Goal: Information Seeking & Learning: Learn about a topic

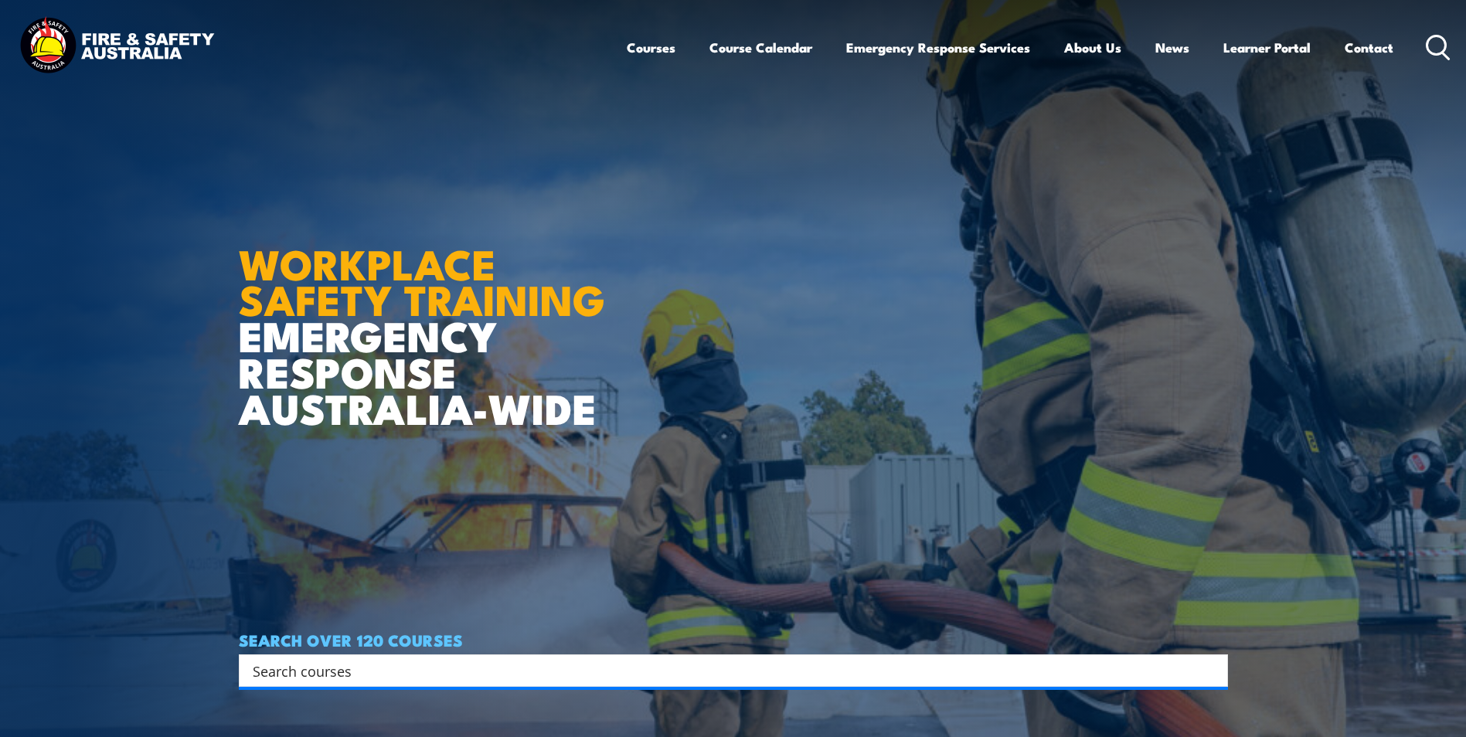
click at [402, 657] on div "Search" at bounding box center [733, 670] width 989 height 32
click at [409, 668] on input "Search input" at bounding box center [723, 670] width 941 height 23
type input "permit to work"
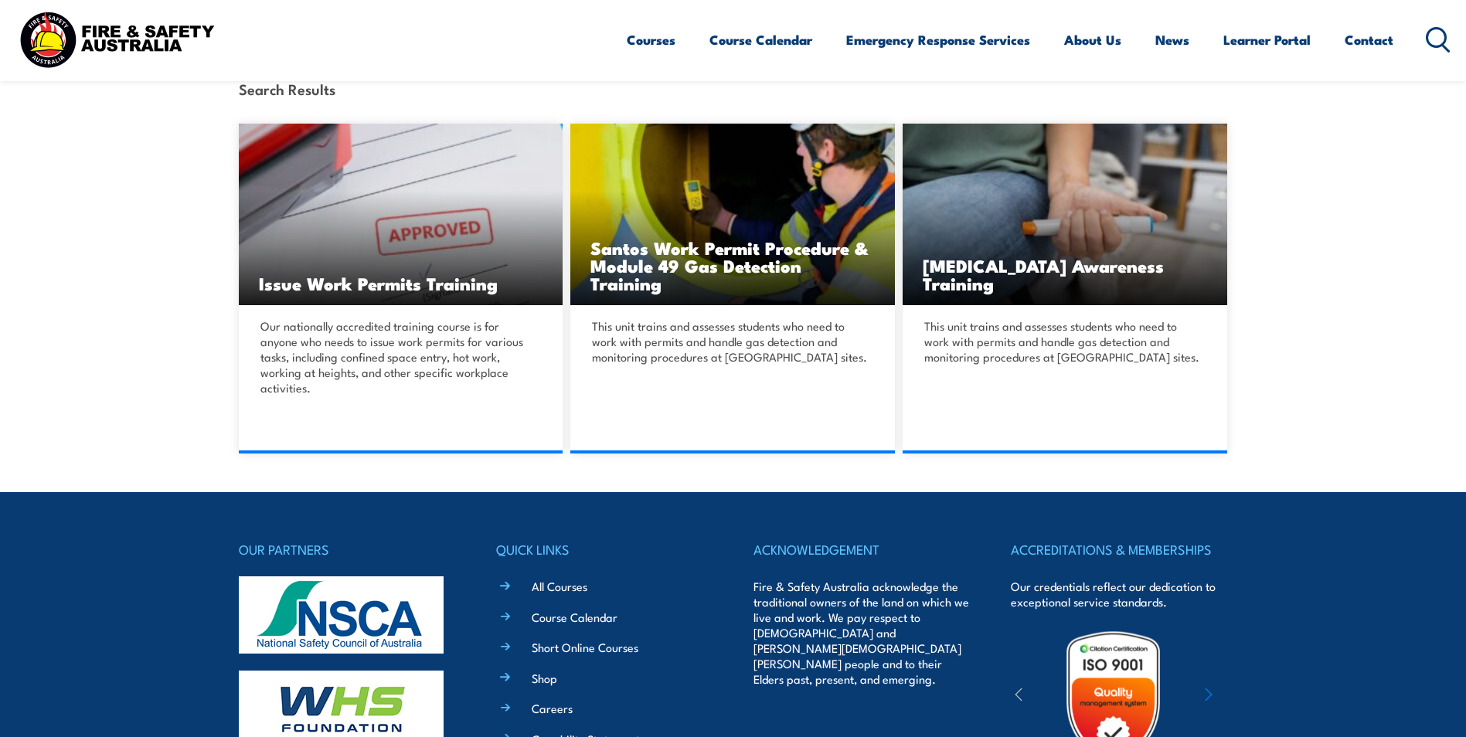
scroll to position [386, 0]
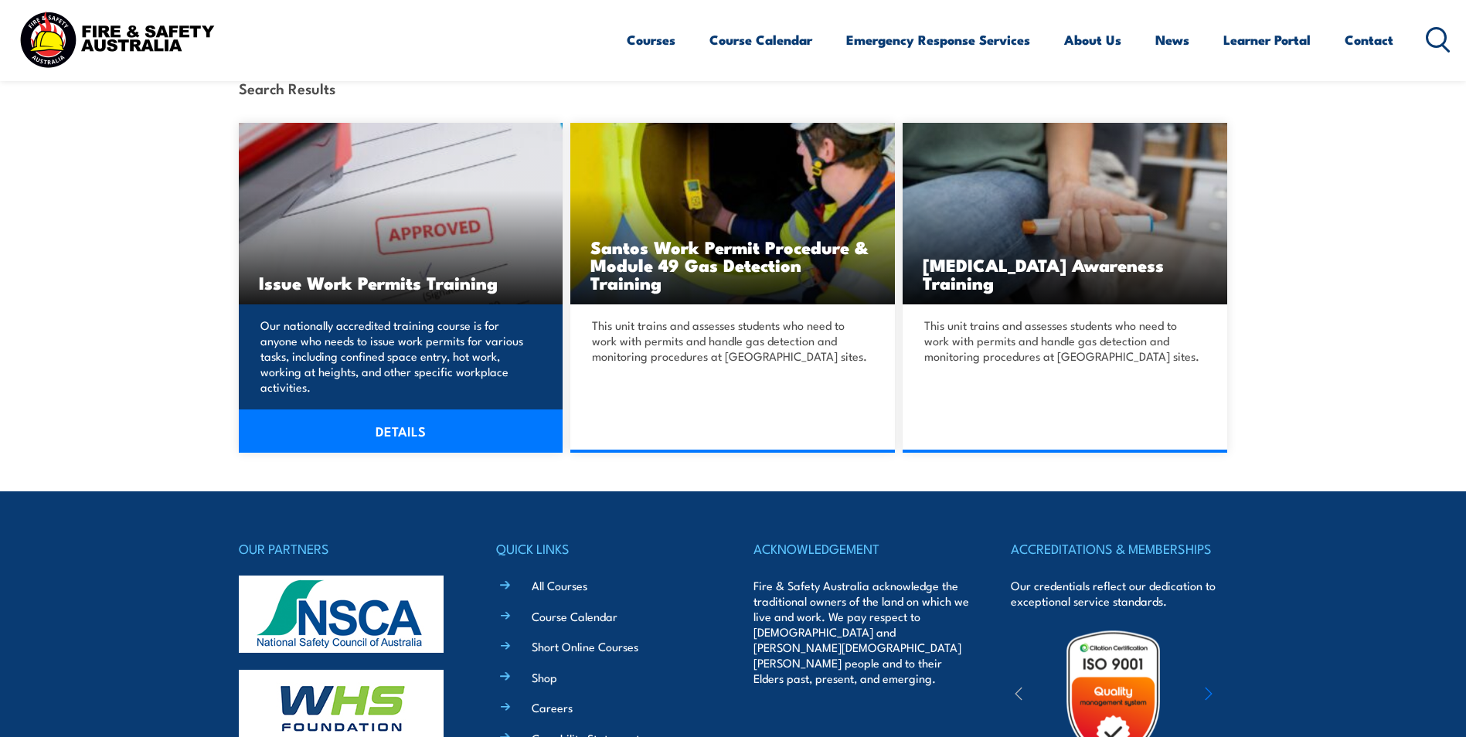
click at [421, 409] on link "DETAILS" at bounding box center [401, 430] width 324 height 43
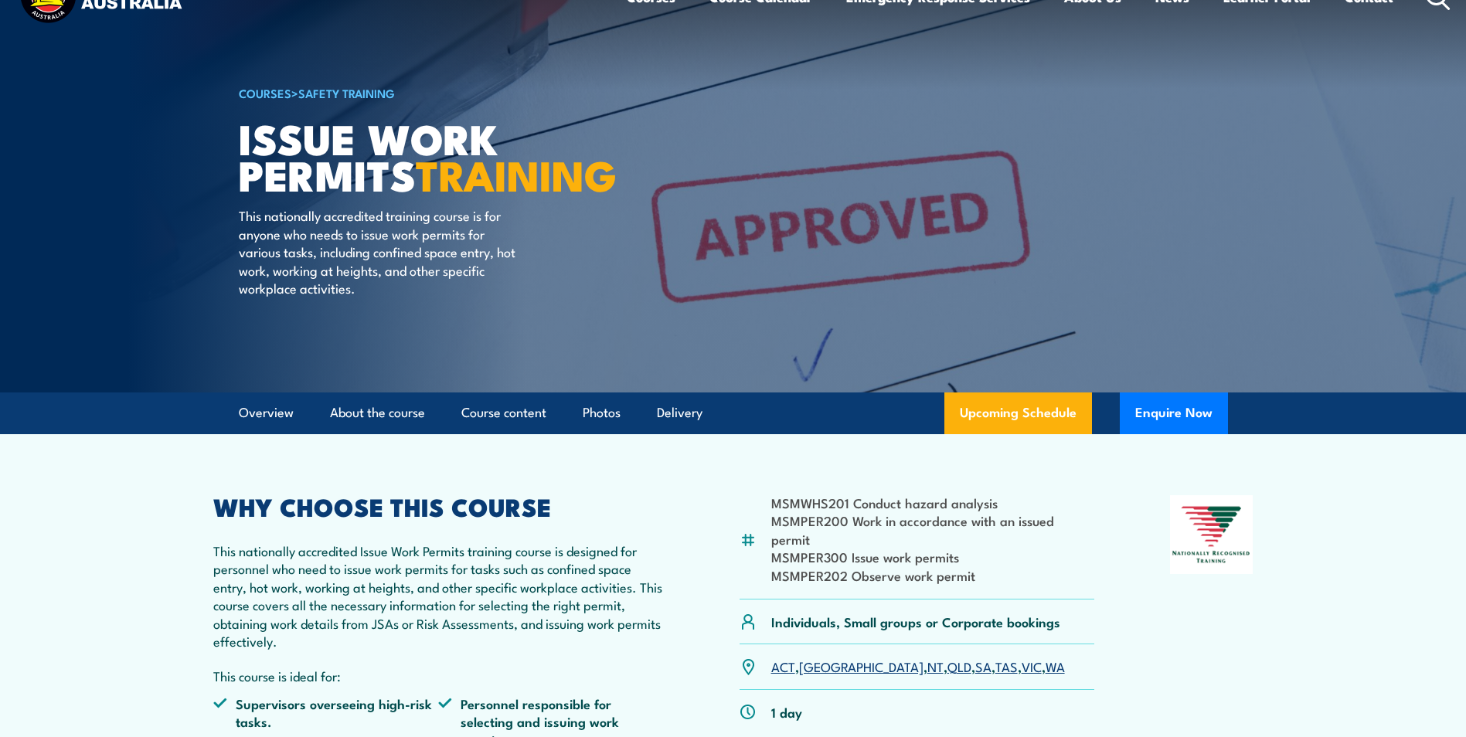
scroll to position [77, 0]
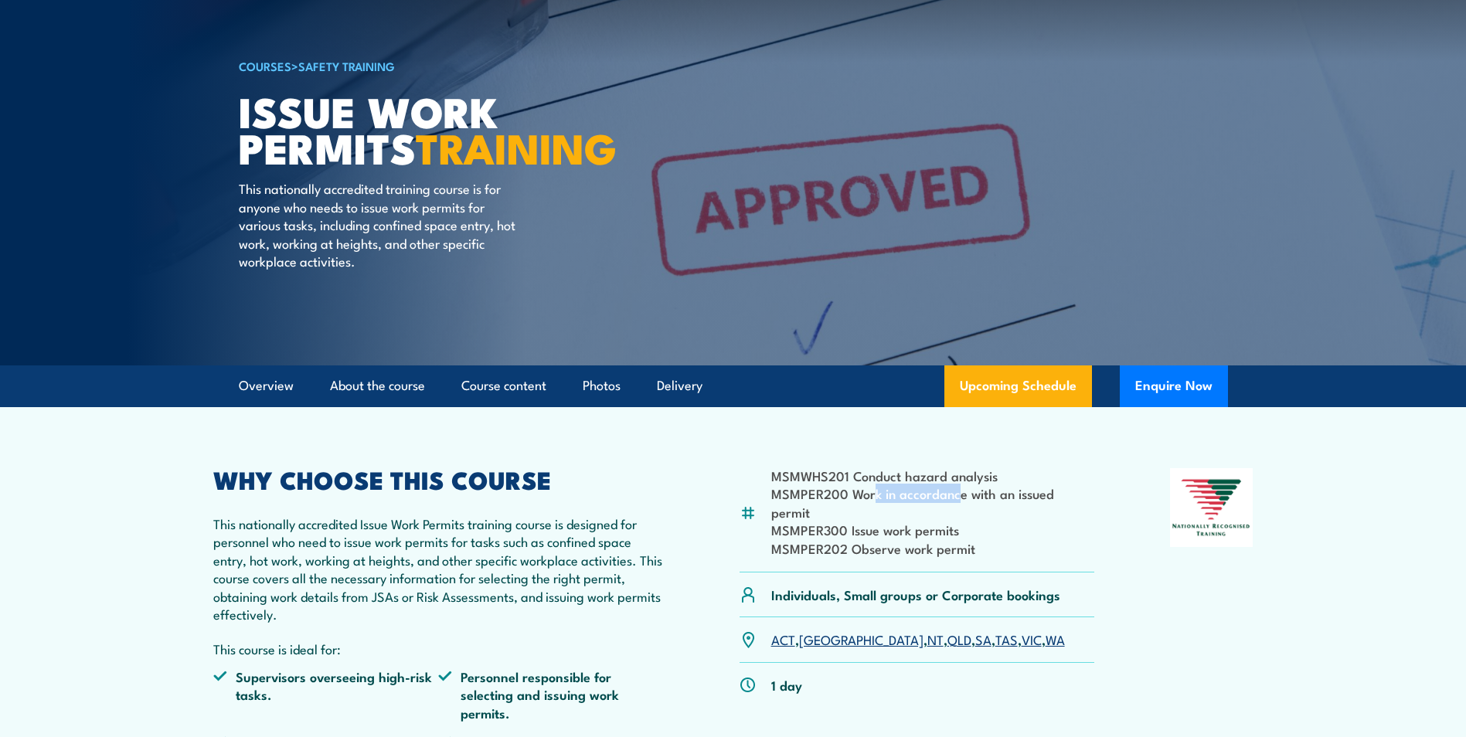
drag, startPoint x: 871, startPoint y: 495, endPoint x: 956, endPoint y: 494, distance: 85.0
click at [956, 494] on li "MSMPER200 Work in accordance with an issued permit" at bounding box center [933, 502] width 324 height 36
drag, startPoint x: 956, startPoint y: 494, endPoint x: 956, endPoint y: 517, distance: 22.4
click at [956, 521] on li "MSMPER300 Issue work permits" at bounding box center [933, 530] width 324 height 18
drag, startPoint x: 895, startPoint y: 484, endPoint x: 958, endPoint y: 519, distance: 72.0
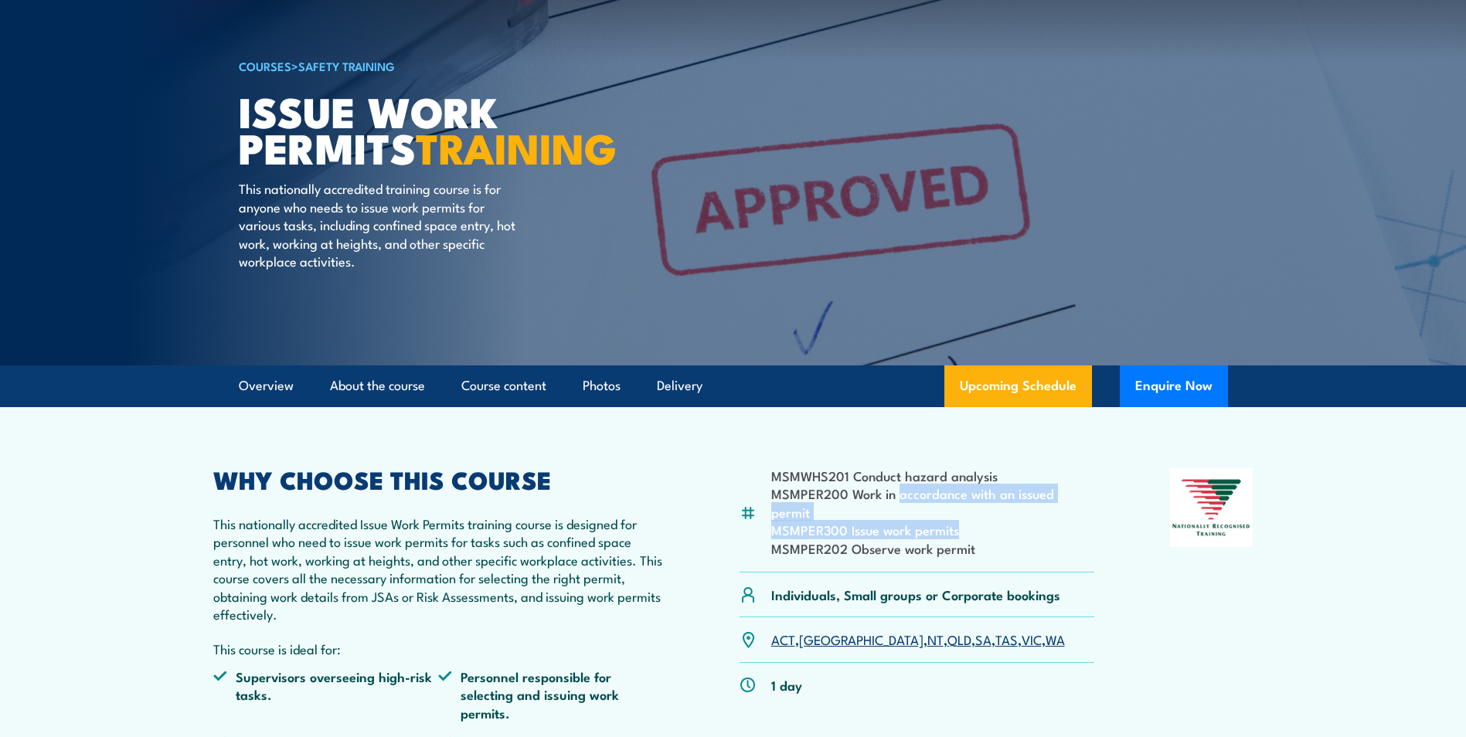
click at [958, 519] on ul "MSMWHS201 Conduct hazard analysis MSMPER200 Work in accordance with an issued p…" at bounding box center [933, 512] width 324 height 90
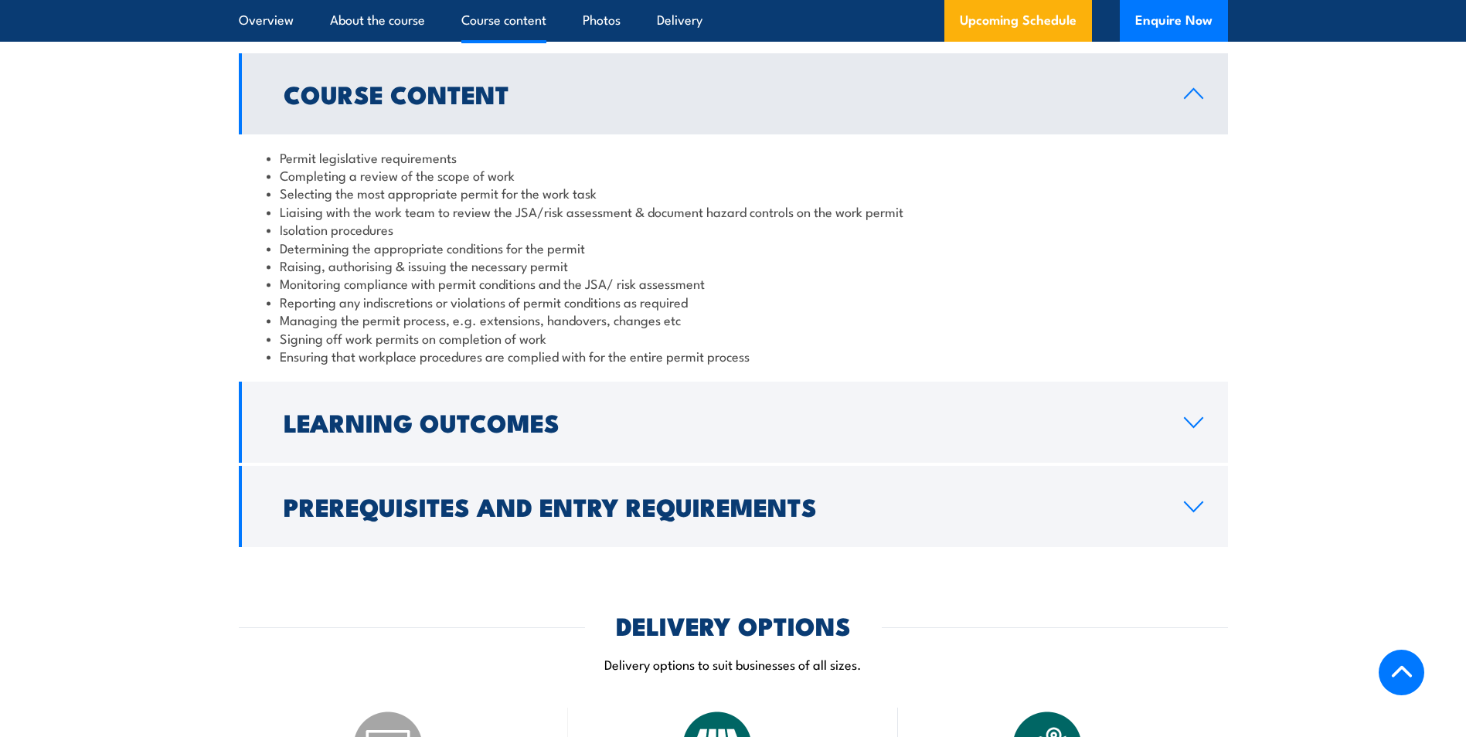
scroll to position [1391, 0]
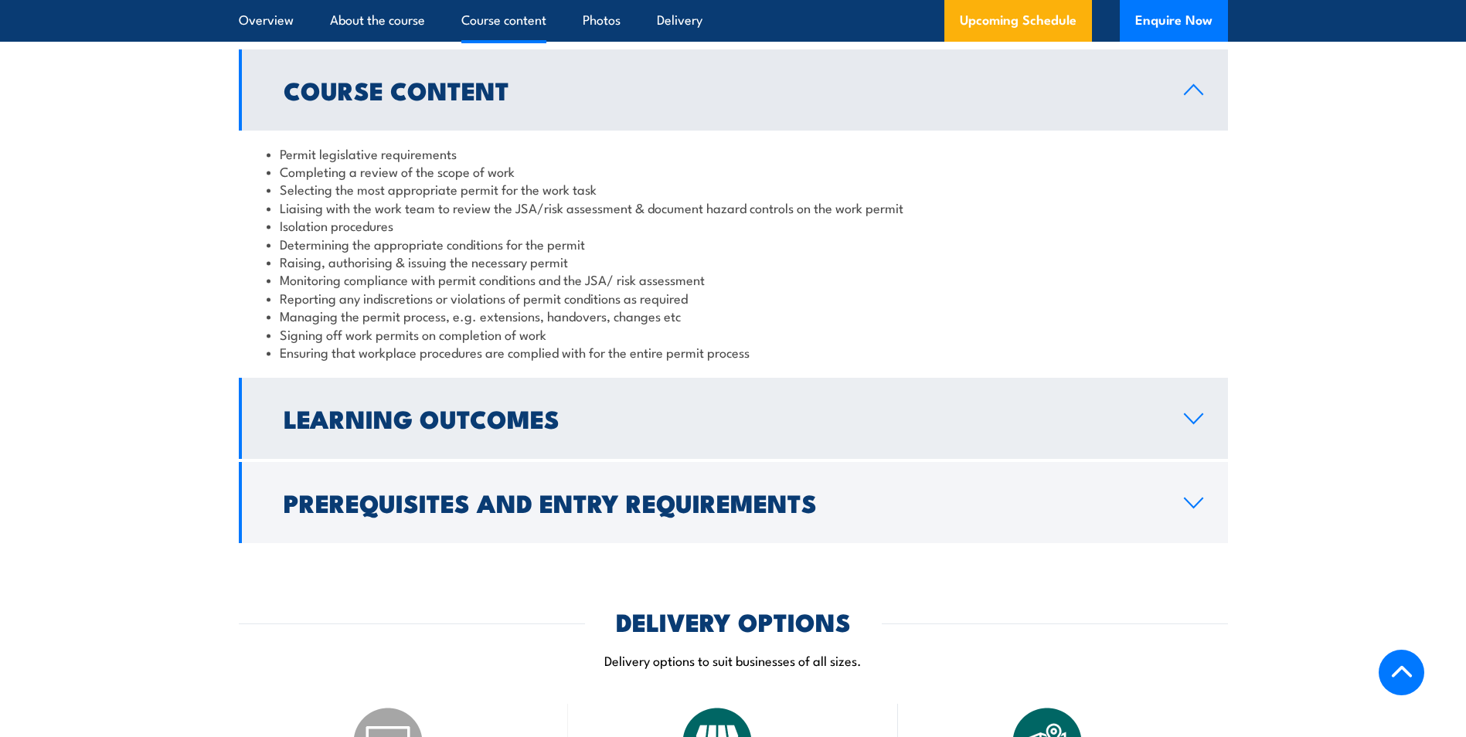
click at [1038, 413] on h2 "Learning Outcomes" at bounding box center [721, 418] width 875 height 22
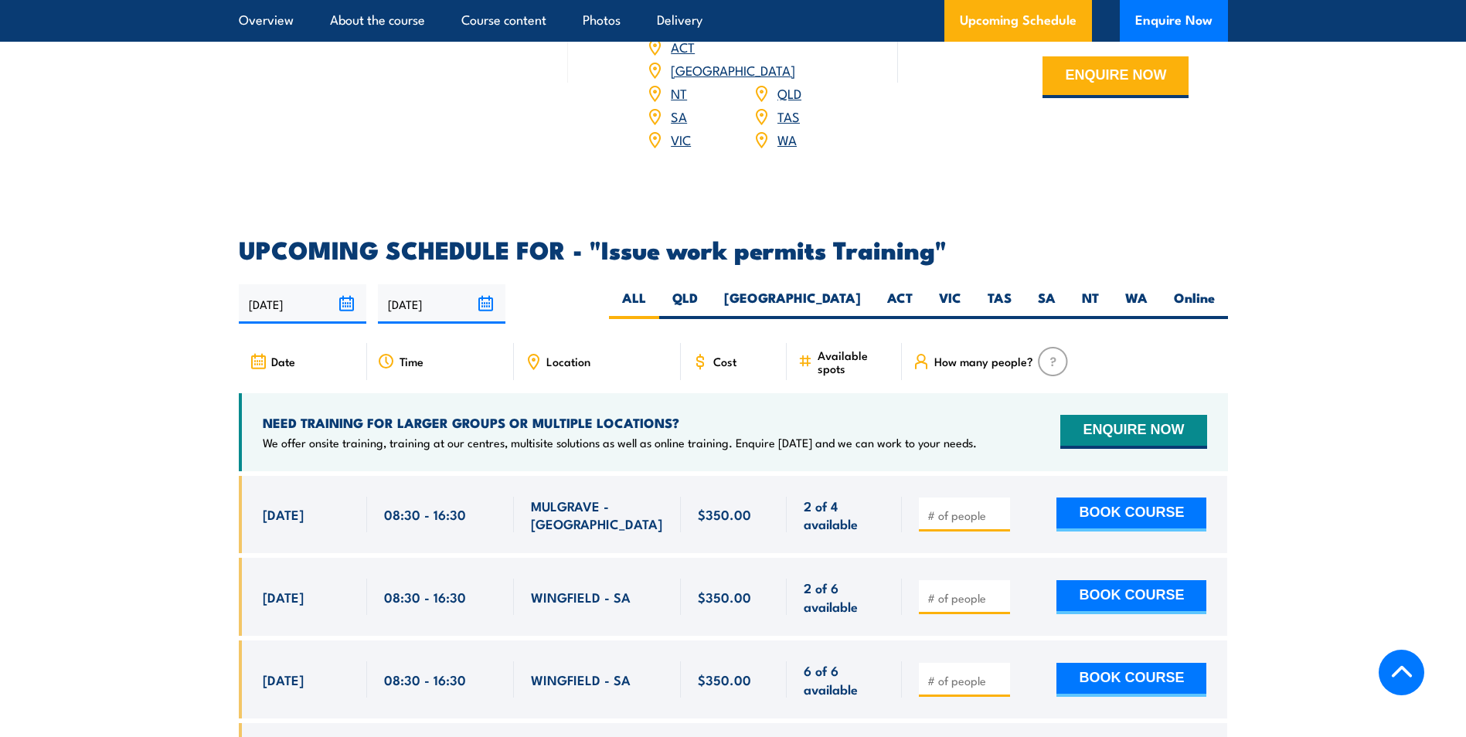
scroll to position [2318, 0]
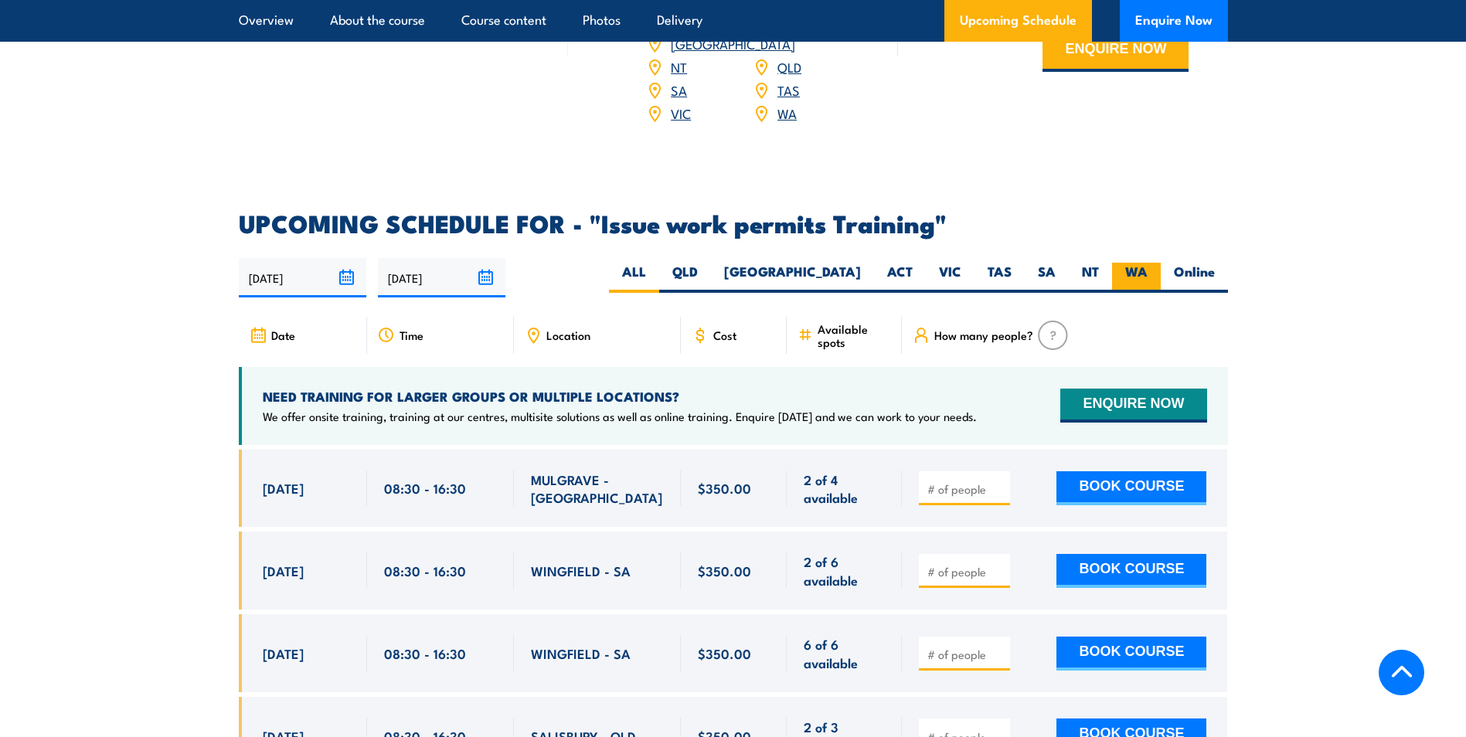
click at [1134, 263] on label "WA" at bounding box center [1136, 278] width 49 height 30
click at [1147, 263] on input "WA" at bounding box center [1152, 268] width 10 height 10
radio input "true"
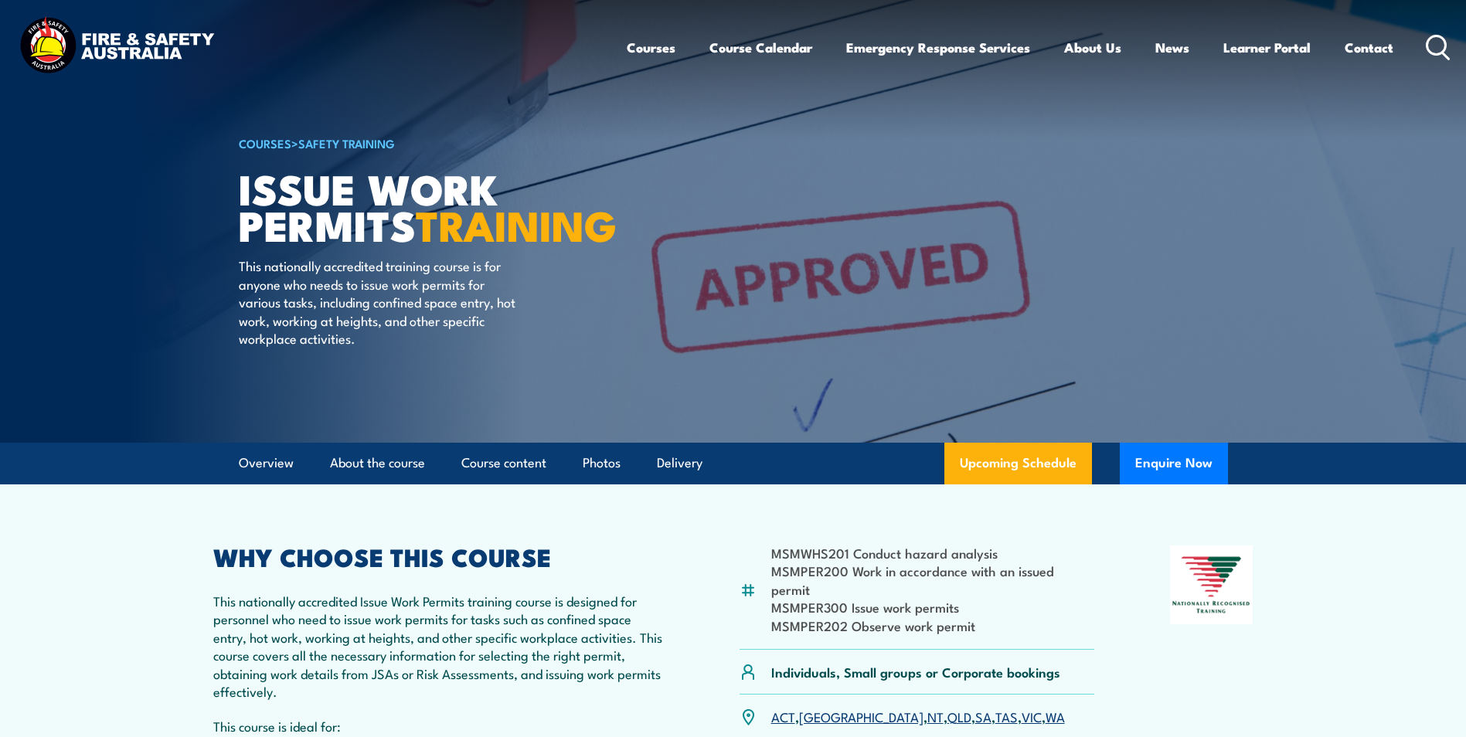
click at [1434, 36] on circle at bounding box center [1436, 45] width 19 height 19
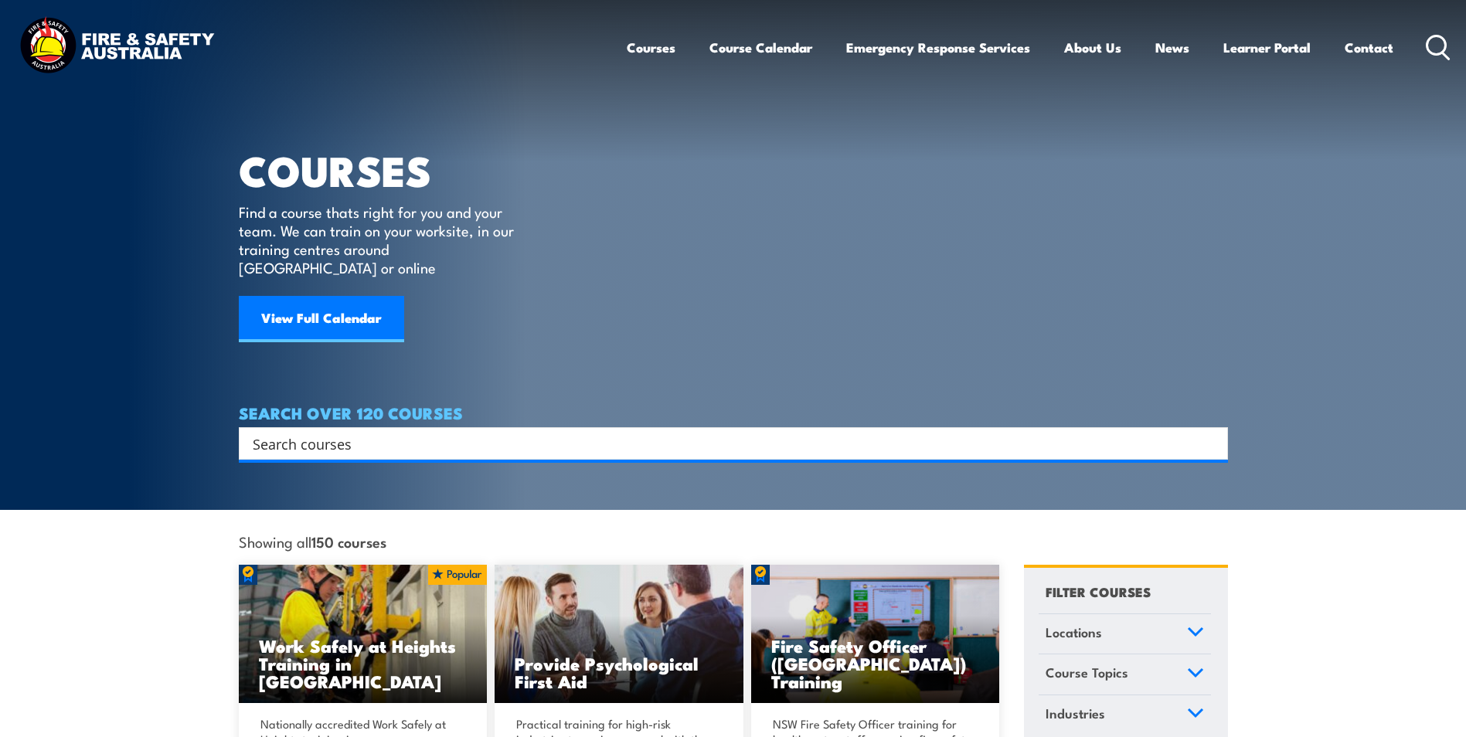
drag, startPoint x: 417, startPoint y: 411, endPoint x: 417, endPoint y: 423, distance: 11.6
click at [418, 427] on div "Search" at bounding box center [733, 443] width 989 height 32
click at [413, 433] on input "Search input" at bounding box center [723, 443] width 941 height 23
type input "permit issue & holder training"
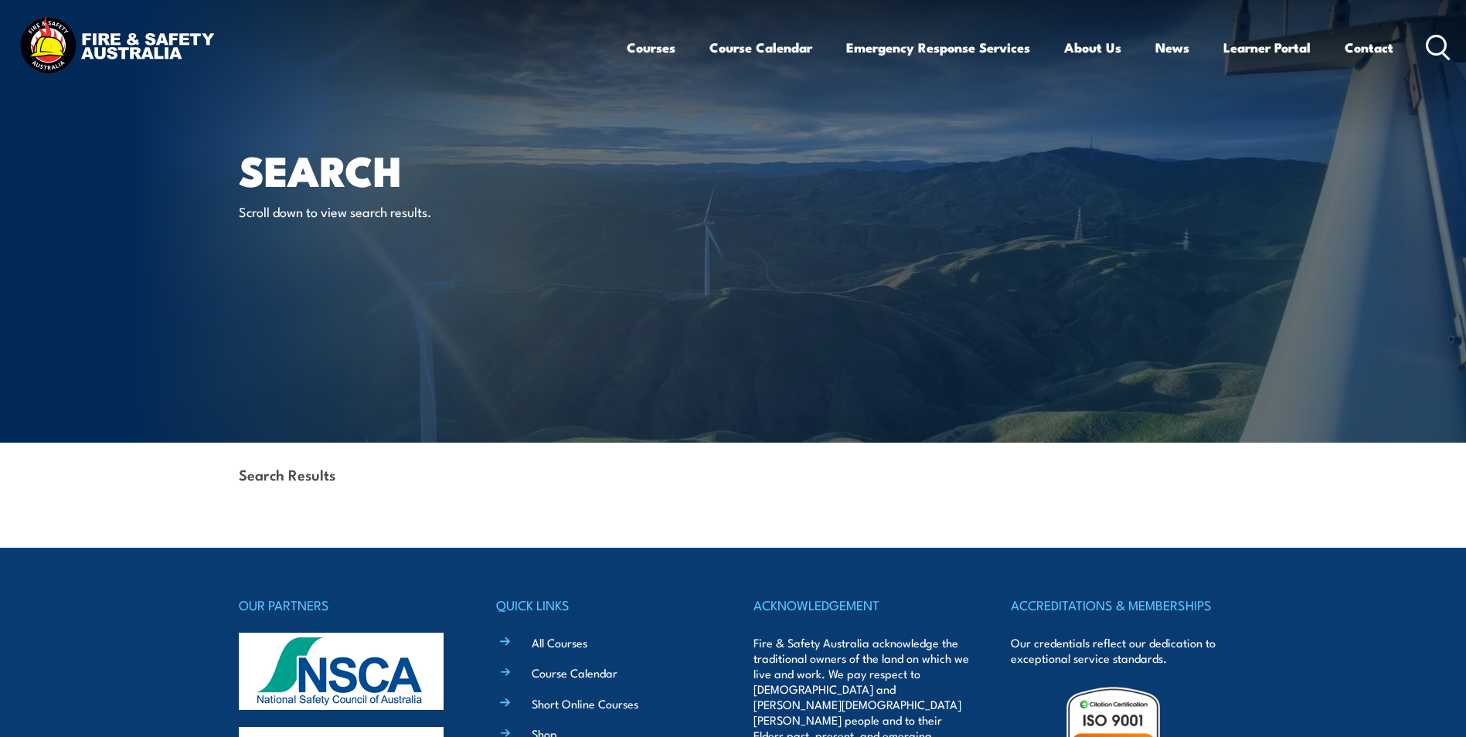
click at [1447, 42] on icon at bounding box center [1437, 47] width 25 height 25
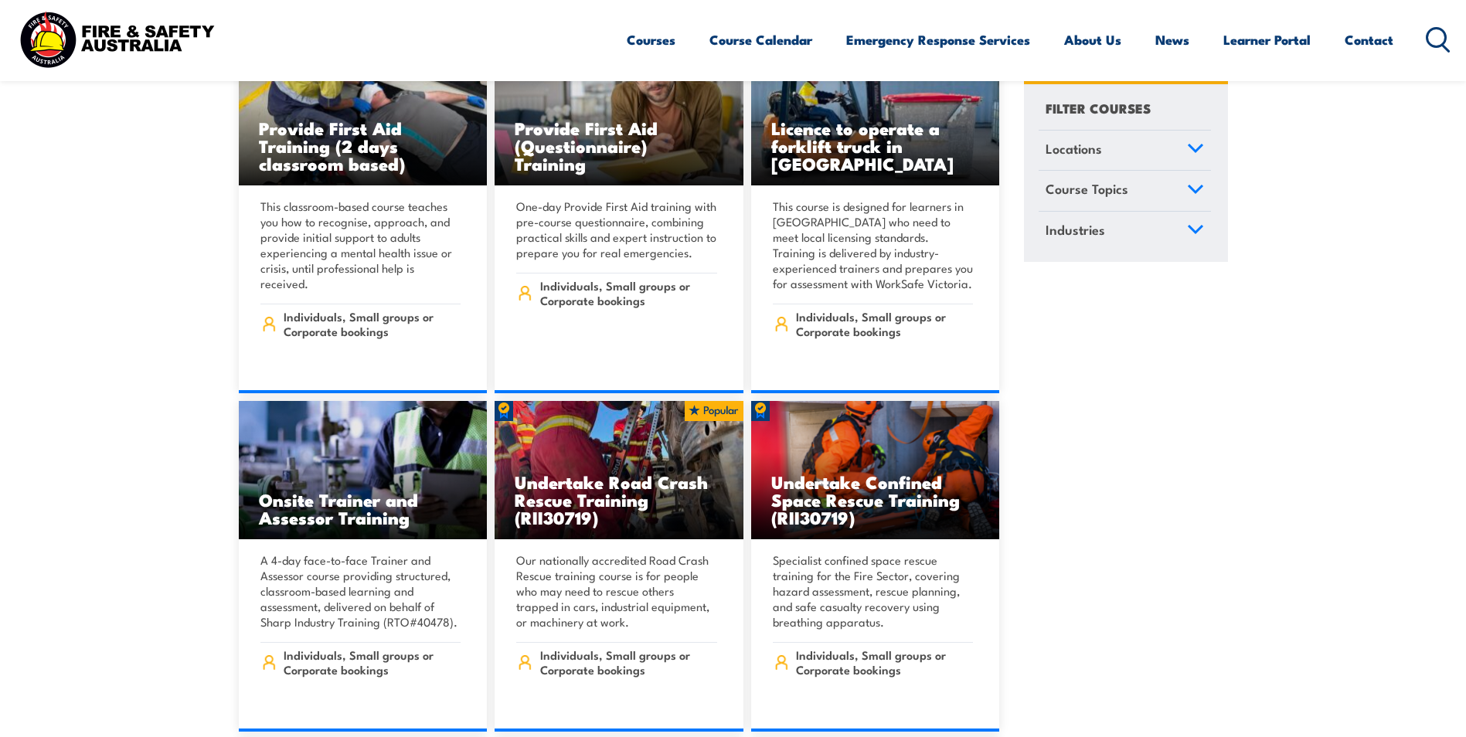
scroll to position [850, 0]
